Goal: Transaction & Acquisition: Subscribe to service/newsletter

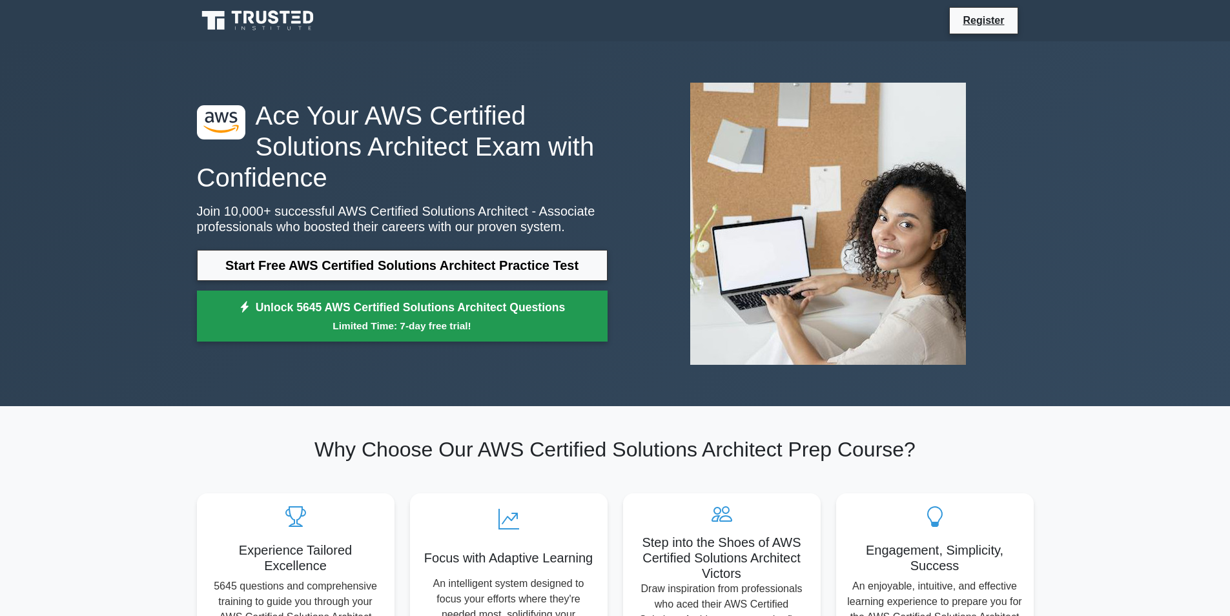
click at [211, 338] on link "Unlock 5645 AWS Certified Solutions Architect Questions Limited Time: 7-day fre…" at bounding box center [402, 317] width 411 height 52
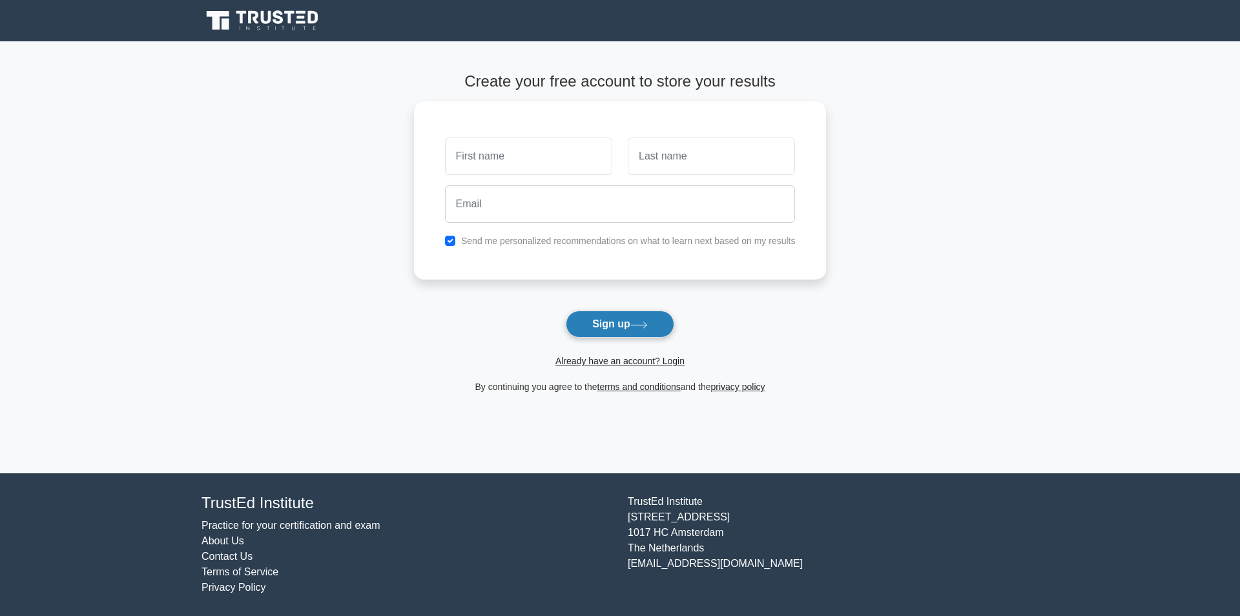
click at [660, 325] on button "Sign up" at bounding box center [620, 324] width 109 height 27
click at [623, 316] on button "Sign up" at bounding box center [620, 324] width 109 height 27
click at [572, 318] on button "Sign up" at bounding box center [620, 324] width 109 height 27
